Goal: Check status: Check status

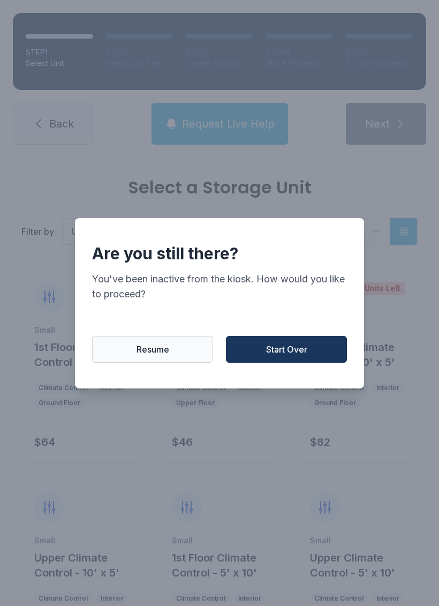
click at [298, 363] on button "Start Over" at bounding box center [286, 349] width 121 height 27
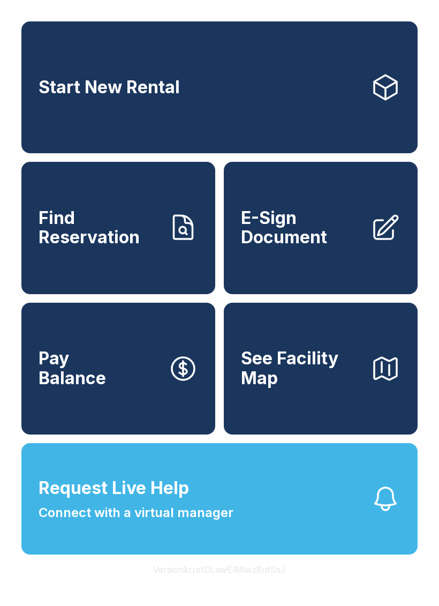
click at [124, 289] on link "Find Reservation" at bounding box center [118, 228] width 194 height 132
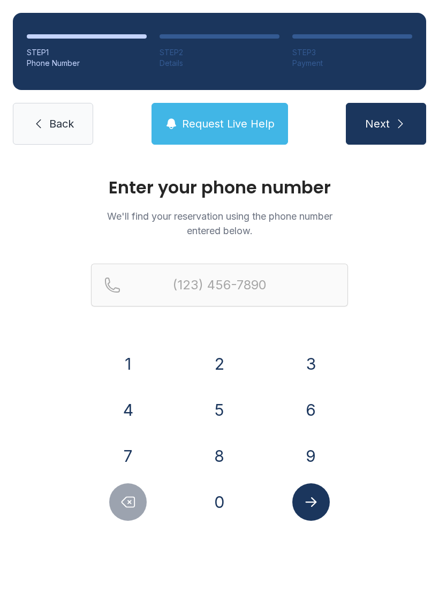
click at [140, 411] on button "4" at bounding box center [128, 410] width 38 height 38
click at [208, 488] on button "0" at bounding box center [220, 502] width 38 height 38
click at [133, 454] on button "7" at bounding box center [128, 456] width 38 height 38
click at [310, 351] on button "3" at bounding box center [312, 364] width 38 height 38
click at [229, 506] on button "0" at bounding box center [220, 502] width 38 height 38
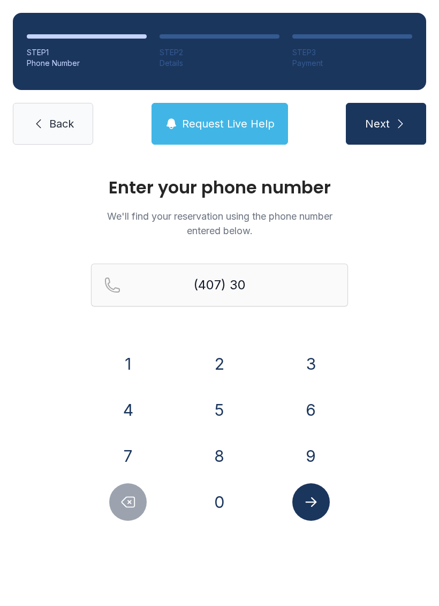
click at [228, 405] on button "5" at bounding box center [220, 410] width 38 height 38
click at [137, 350] on button "1" at bounding box center [128, 364] width 38 height 38
click at [318, 455] on button "9" at bounding box center [312, 456] width 38 height 38
click at [142, 438] on div "7" at bounding box center [128, 456] width 74 height 38
click at [228, 453] on button "8" at bounding box center [220, 456] width 38 height 38
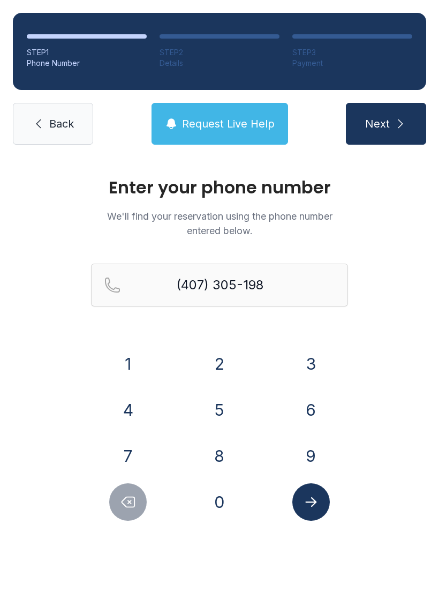
click at [126, 474] on button "7" at bounding box center [128, 456] width 38 height 38
click at [139, 503] on button "Delete number" at bounding box center [128, 502] width 38 height 38
click at [138, 502] on button "Delete number" at bounding box center [128, 502] width 38 height 38
click at [146, 455] on button "7" at bounding box center [128, 456] width 38 height 38
click at [213, 445] on button "8" at bounding box center [220, 456] width 38 height 38
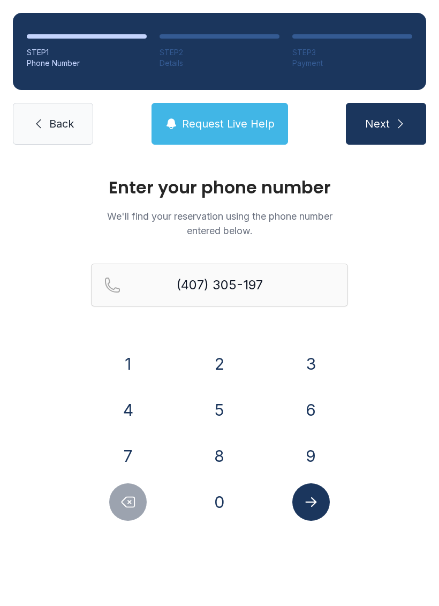
type input "(407) 305-1978"
click at [316, 499] on icon "Submit lookup form" at bounding box center [311, 502] width 16 height 16
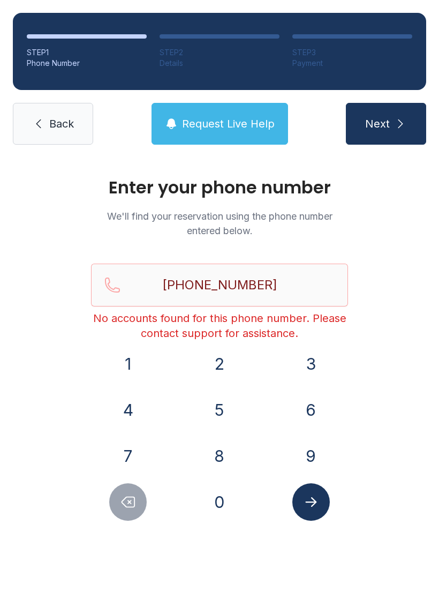
click at [308, 486] on button "Submit lookup form" at bounding box center [312, 502] width 38 height 38
click at [320, 506] on button "Submit lookup form" at bounding box center [312, 502] width 38 height 38
click at [73, 113] on link "Back" at bounding box center [53, 124] width 80 height 42
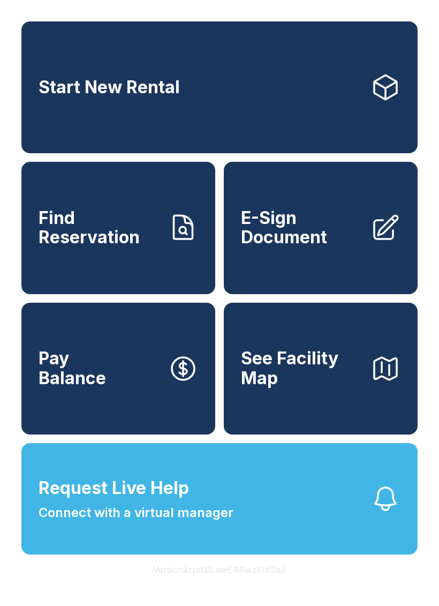
click at [96, 522] on span "Connect with a virtual manager" at bounding box center [136, 512] width 195 height 19
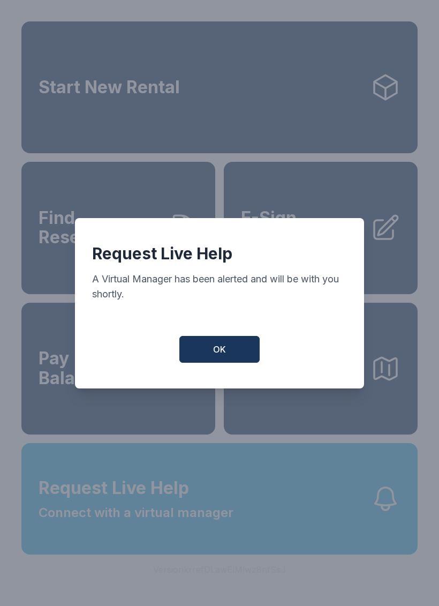
click at [215, 363] on button "OK" at bounding box center [219, 349] width 80 height 27
